Goal: Find specific page/section: Find specific page/section

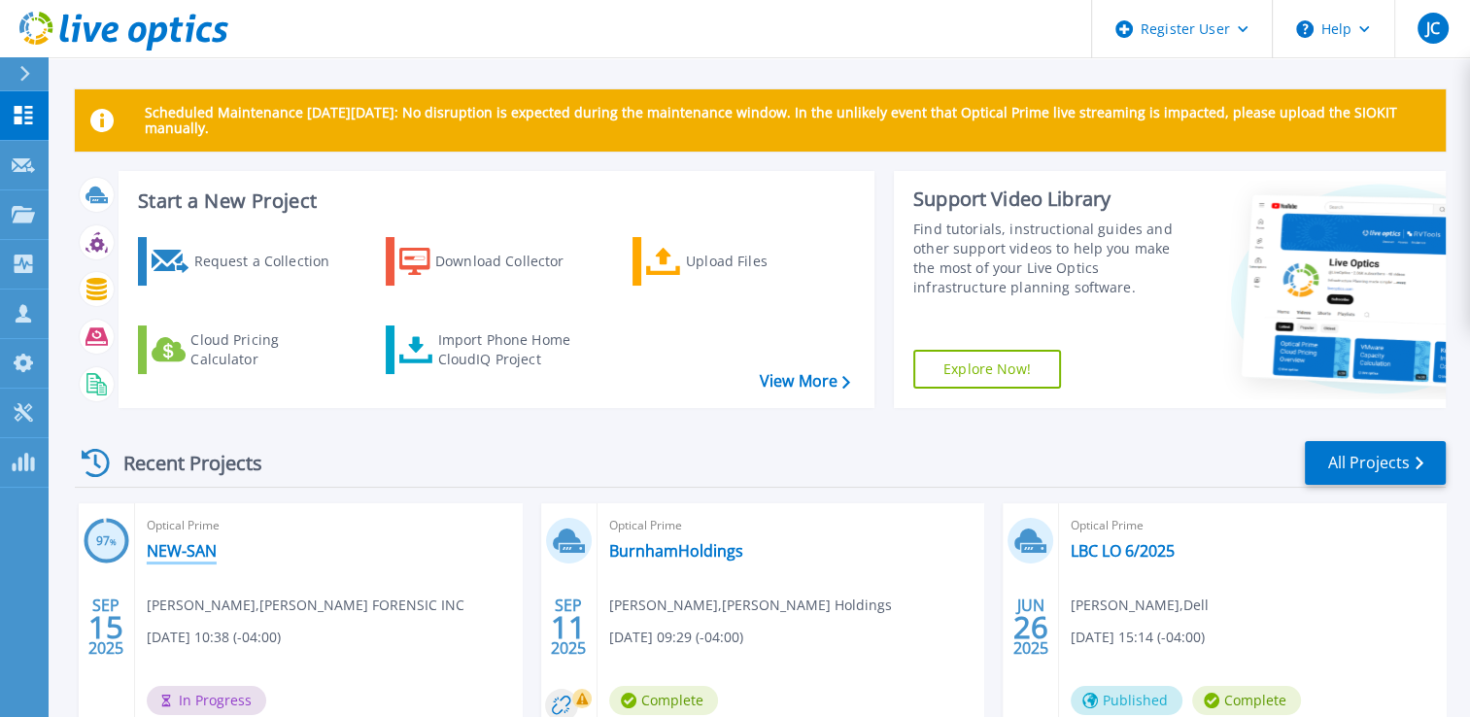
click at [186, 541] on link "NEW-SAN" at bounding box center [182, 550] width 70 height 19
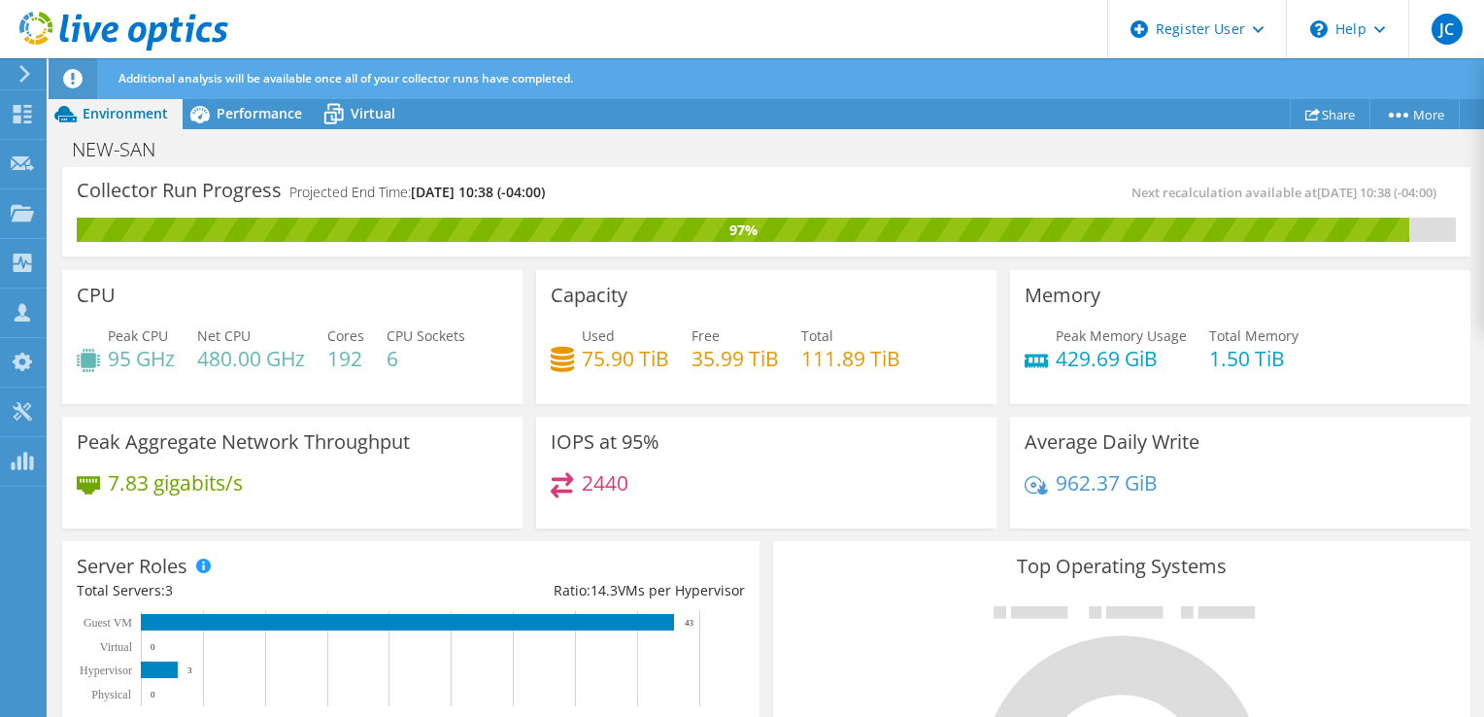
scroll to position [804, 0]
click at [715, 549] on div "Server Roles Physical Servers represent bare metal servers that were targets of…" at bounding box center [410, 643] width 697 height 204
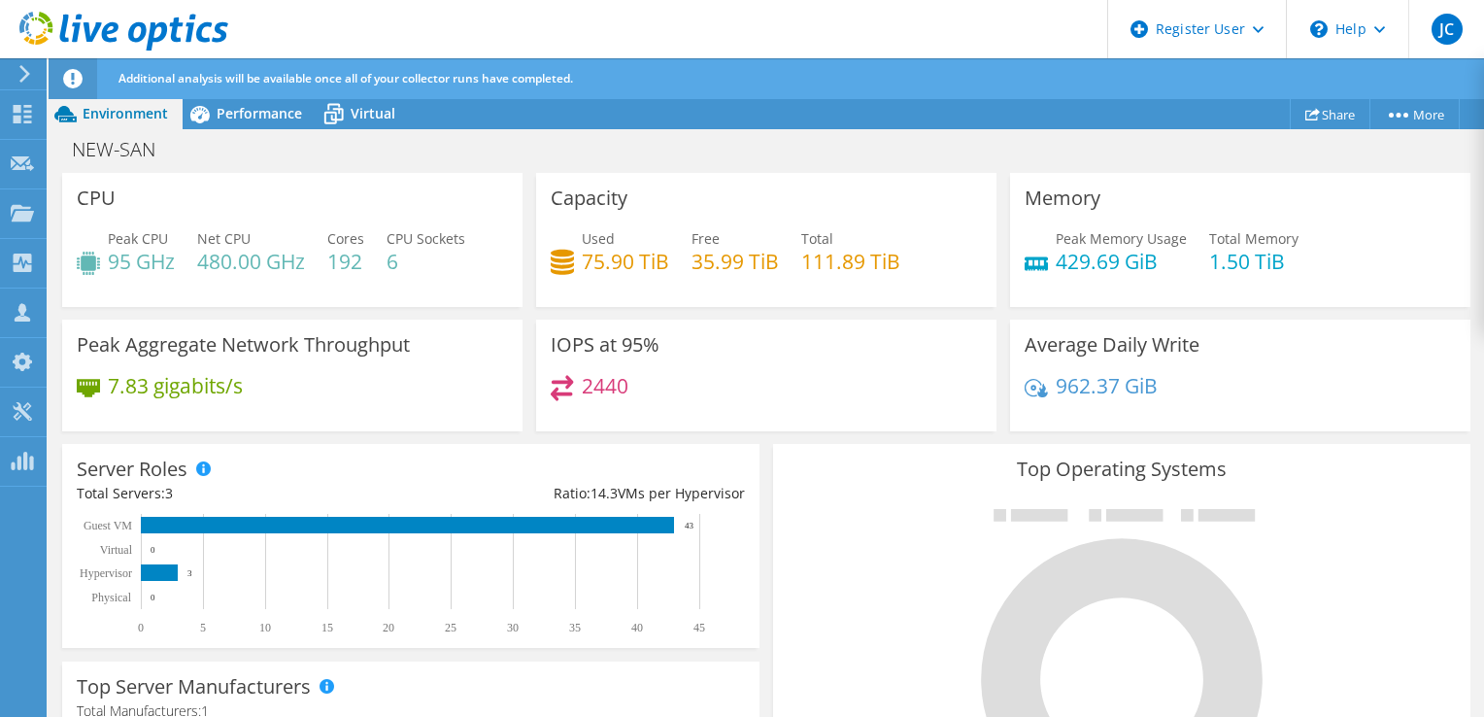
scroll to position [97, 0]
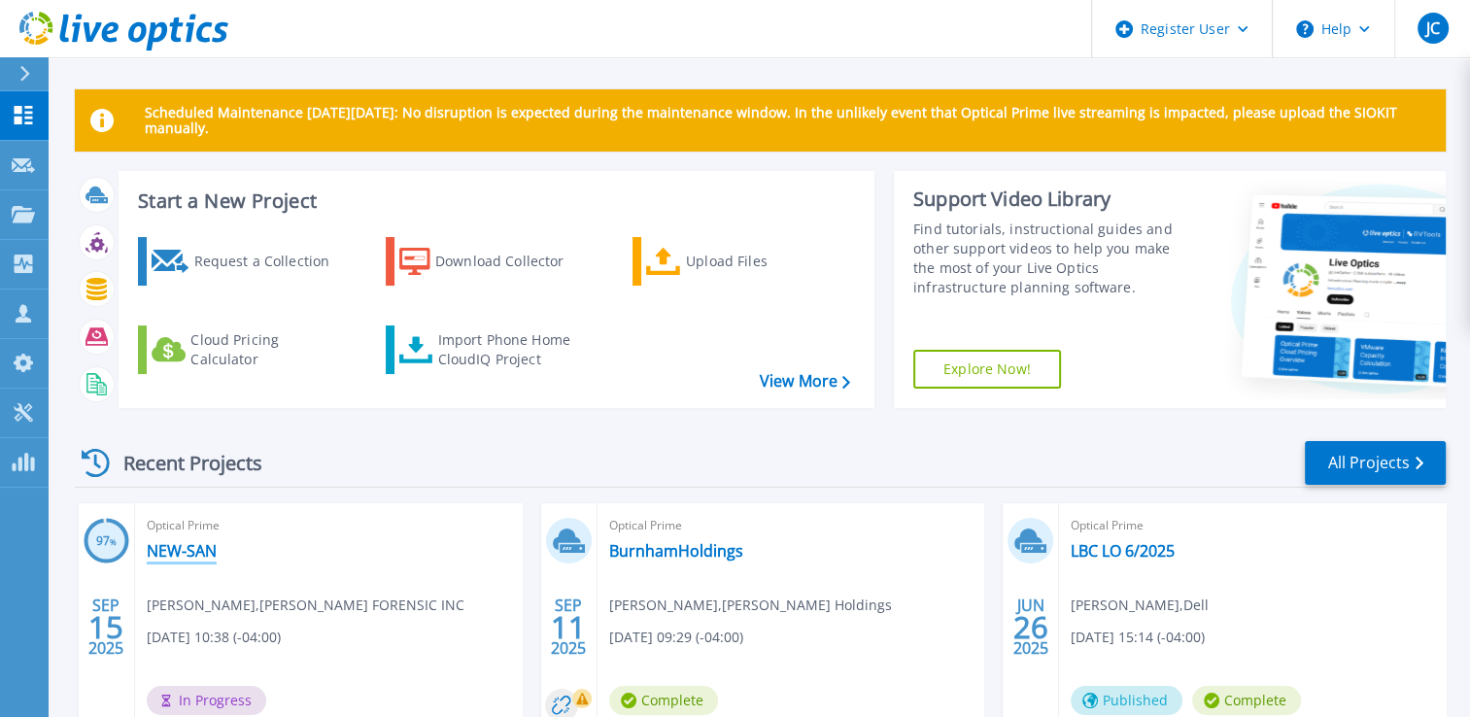
click at [183, 550] on link "NEW-SAN" at bounding box center [182, 550] width 70 height 19
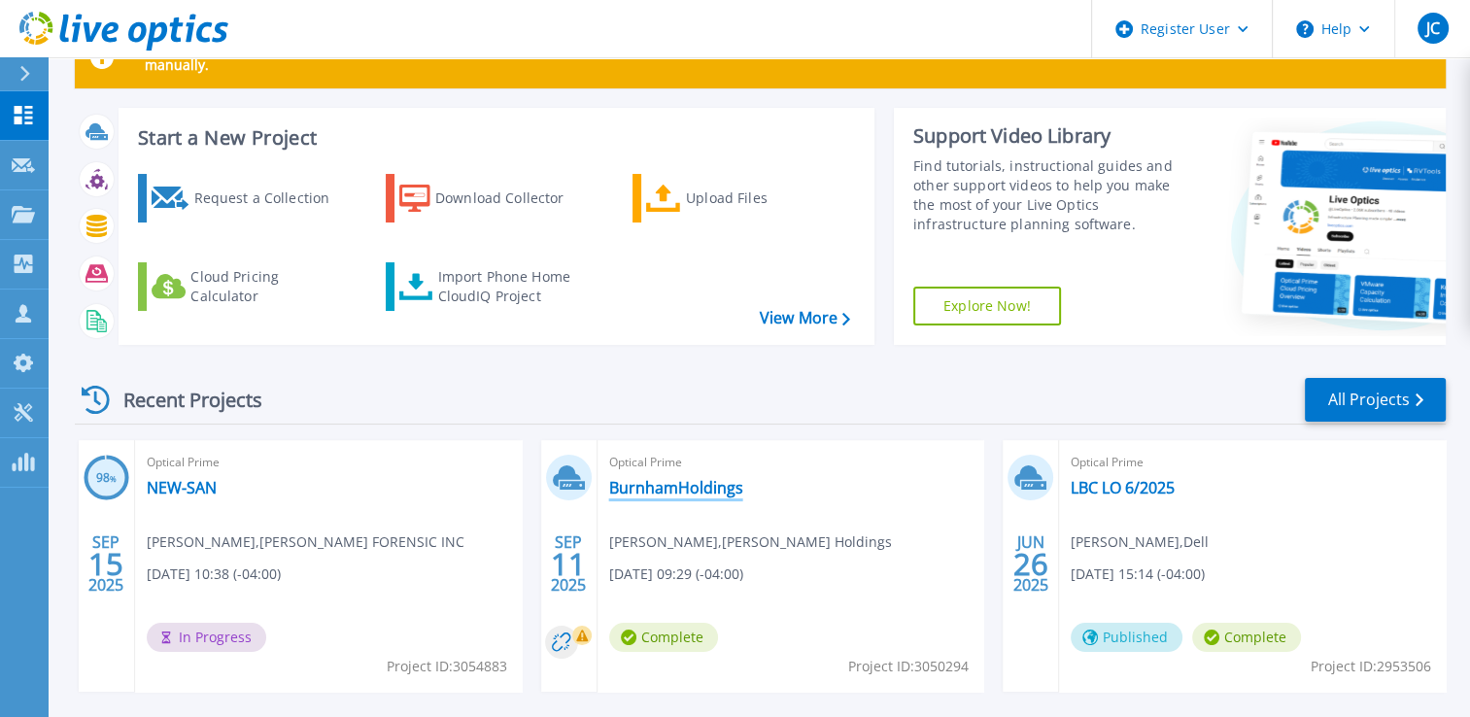
scroll to position [97, 0]
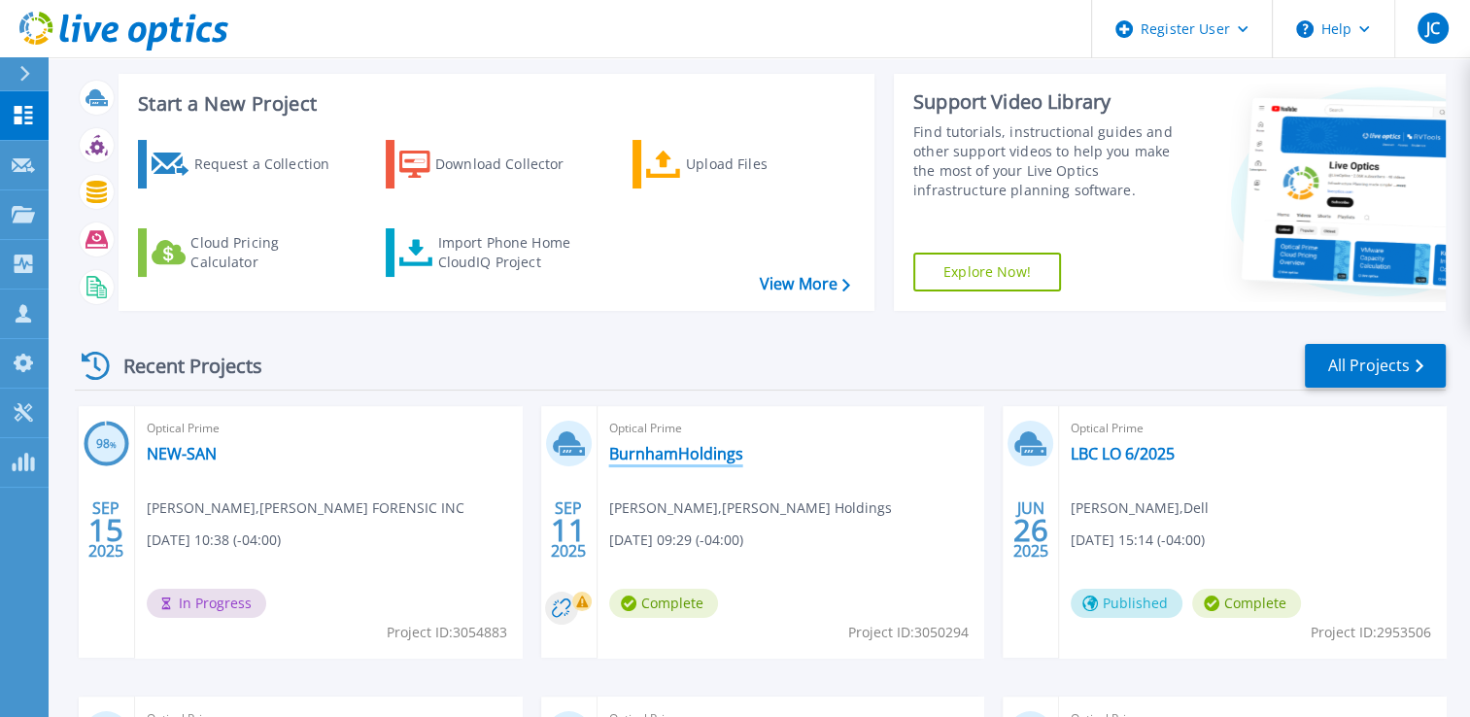
click at [661, 458] on link "BurnhamHoldings" at bounding box center [676, 453] width 134 height 19
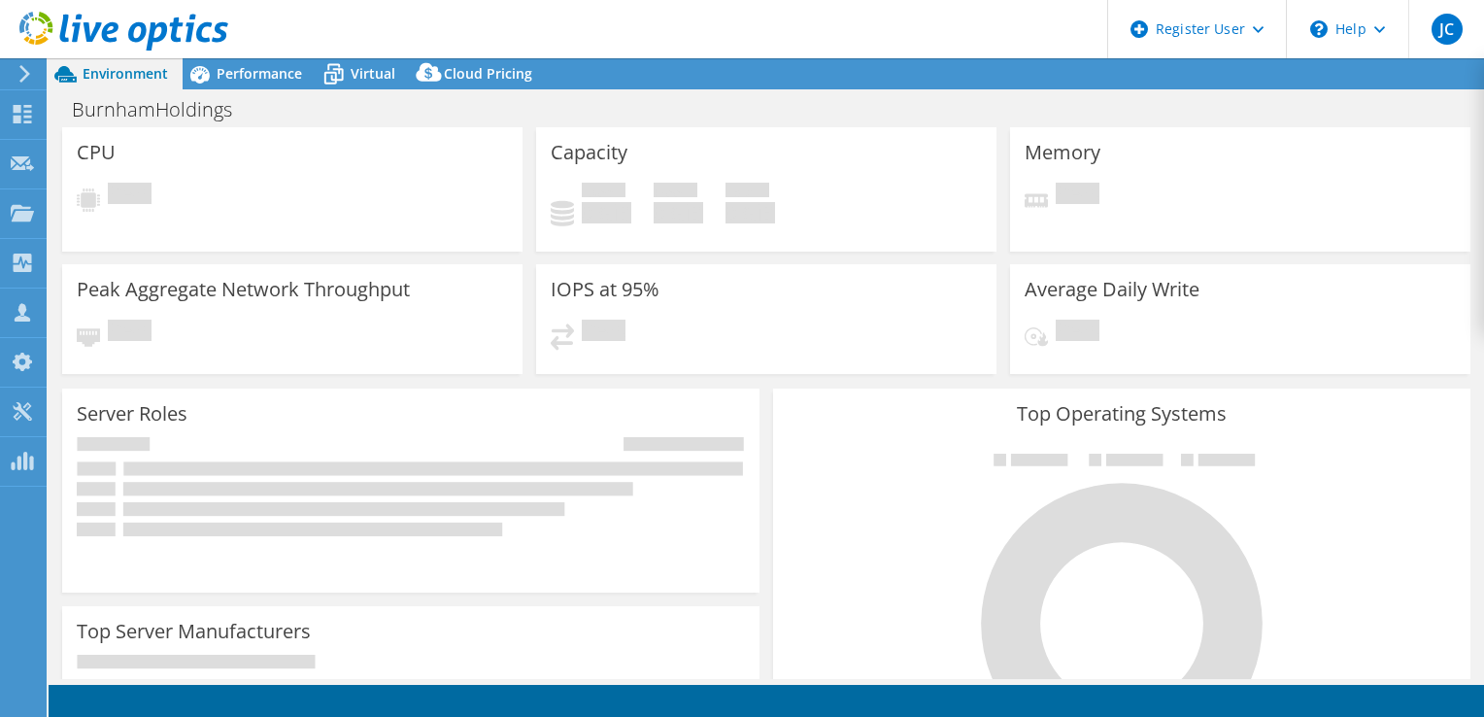
select select "USD"
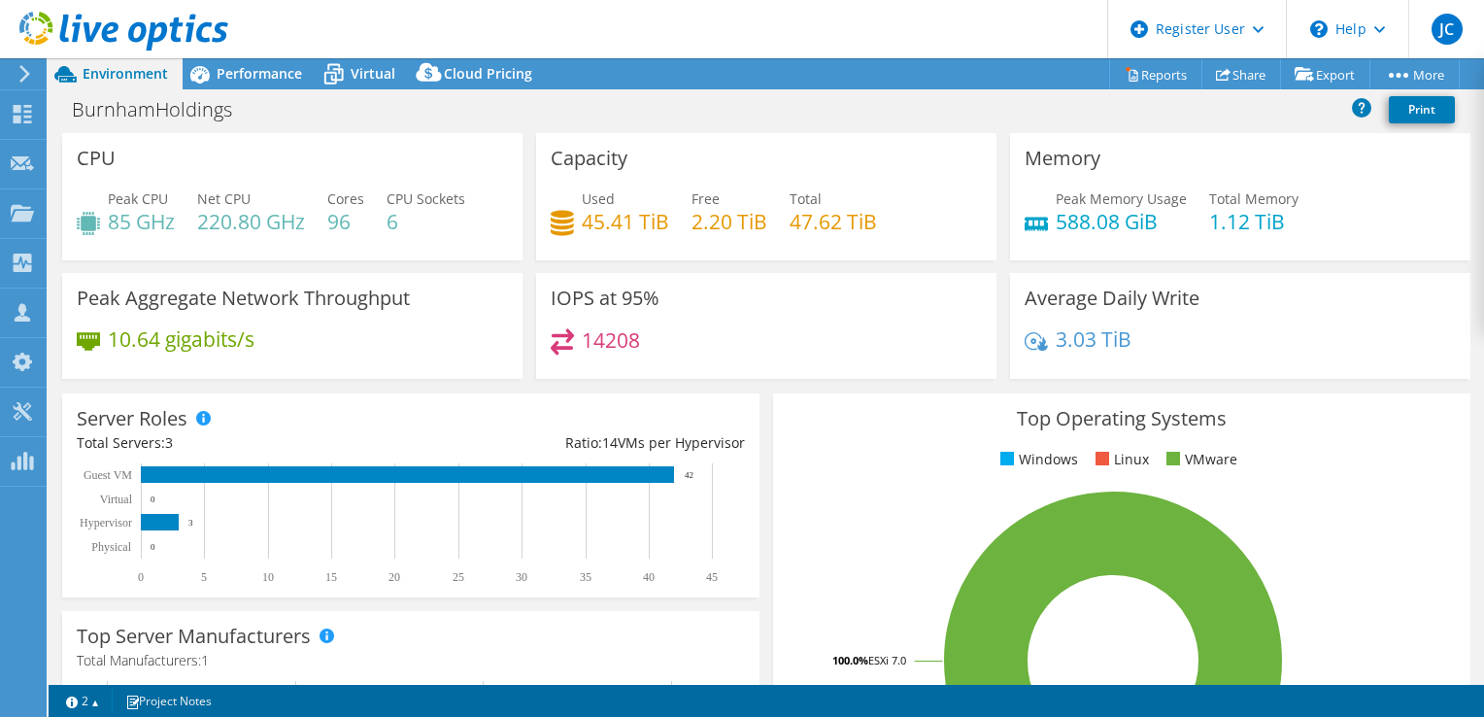
click at [1441, 389] on div "Top Operating Systems Windows Linux VMware 100.0% ESXi 7.0" at bounding box center [1121, 626] width 711 height 479
